Goal: Task Accomplishment & Management: Use online tool/utility

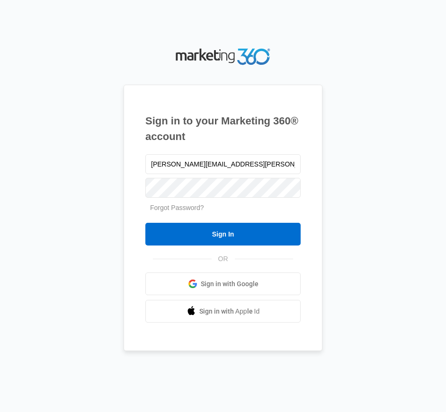
type input "[PERSON_NAME][EMAIL_ADDRESS][PERSON_NAME][DOMAIN_NAME]"
click at [145, 223] on input "Sign In" at bounding box center [222, 234] width 155 height 23
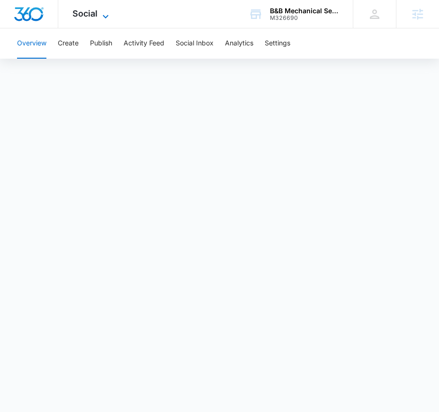
click at [88, 18] on span "Social" at bounding box center [84, 14] width 25 height 10
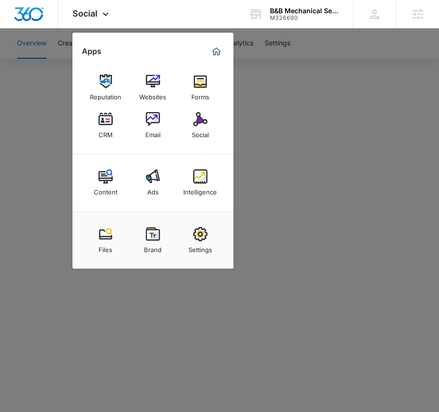
click at [58, 43] on div at bounding box center [219, 206] width 439 height 412
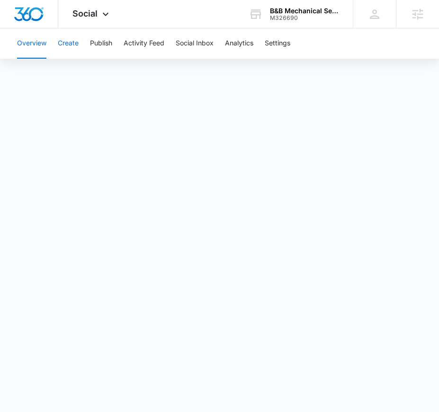
click at [62, 43] on button "Create" at bounding box center [68, 43] width 21 height 30
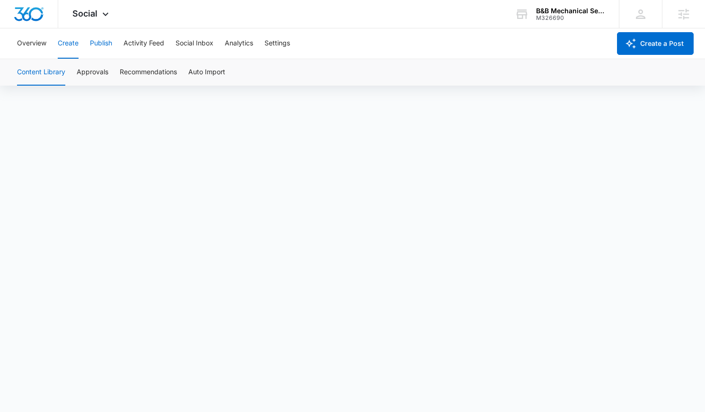
click at [101, 46] on button "Publish" at bounding box center [101, 43] width 22 height 30
click at [84, 76] on button "Schedules" at bounding box center [72, 72] width 32 height 27
